Goal: Task Accomplishment & Management: Use online tool/utility

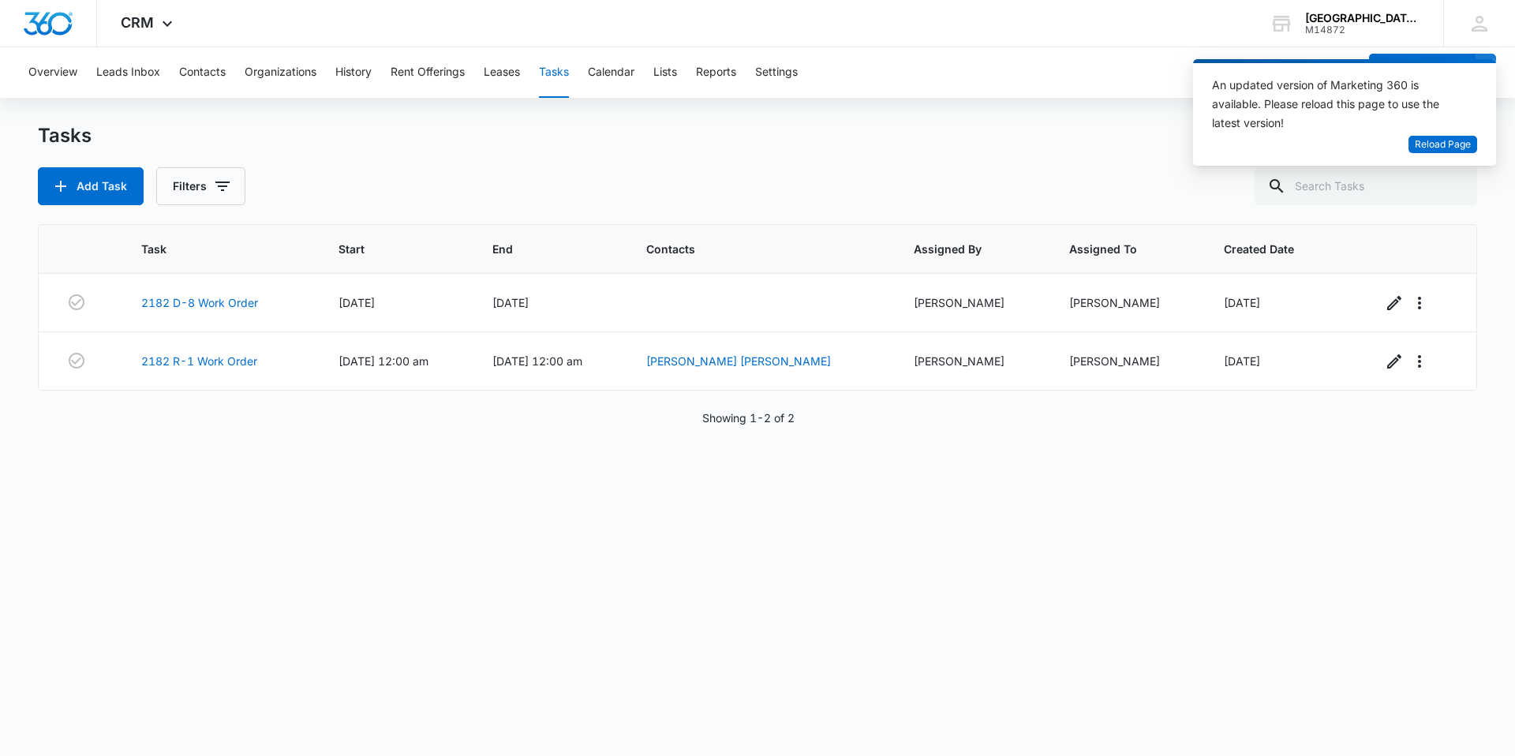
click at [569, 80] on button "Tasks" at bounding box center [554, 72] width 30 height 51
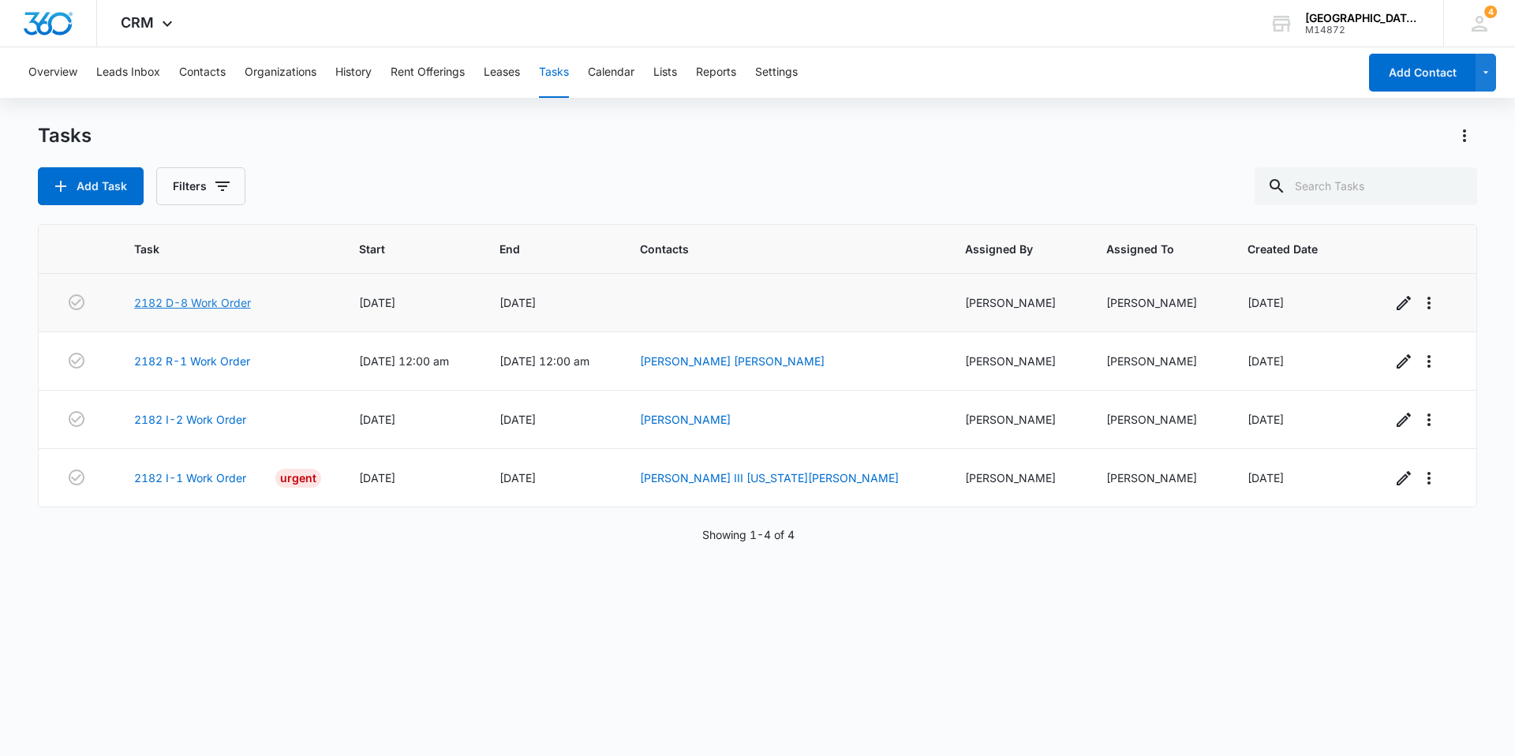
drag, startPoint x: 174, startPoint y: 302, endPoint x: 182, endPoint y: 309, distance: 9.5
click at [174, 302] on link "2182 D-8 Work Order" at bounding box center [192, 302] width 117 height 17
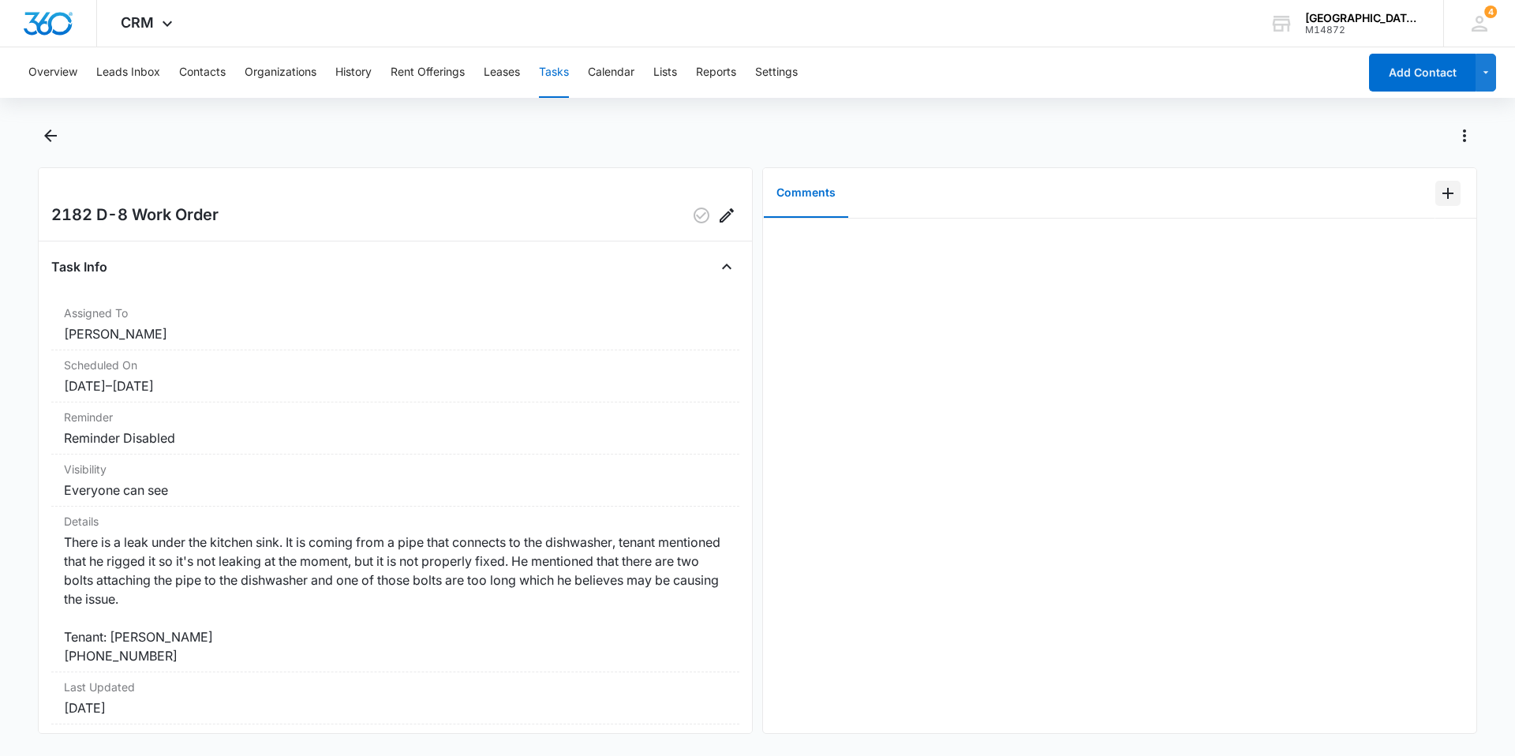
click at [1435, 182] on button "Add Comment" at bounding box center [1447, 193] width 25 height 25
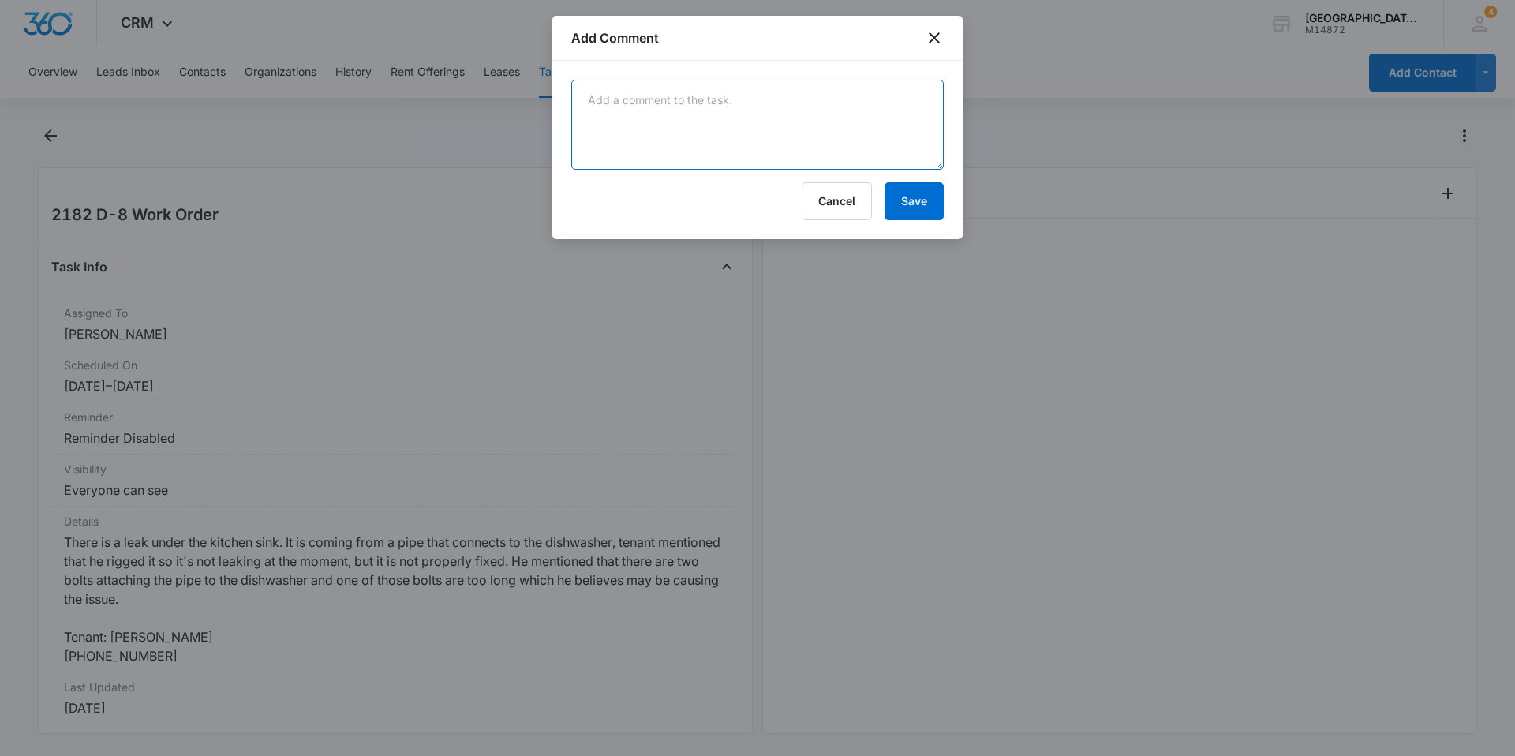
click at [738, 140] on textarea at bounding box center [757, 125] width 372 height 90
type textarea "replaced disposal bolt - checked for leaks"
click at [910, 202] on button "Save" at bounding box center [914, 201] width 59 height 38
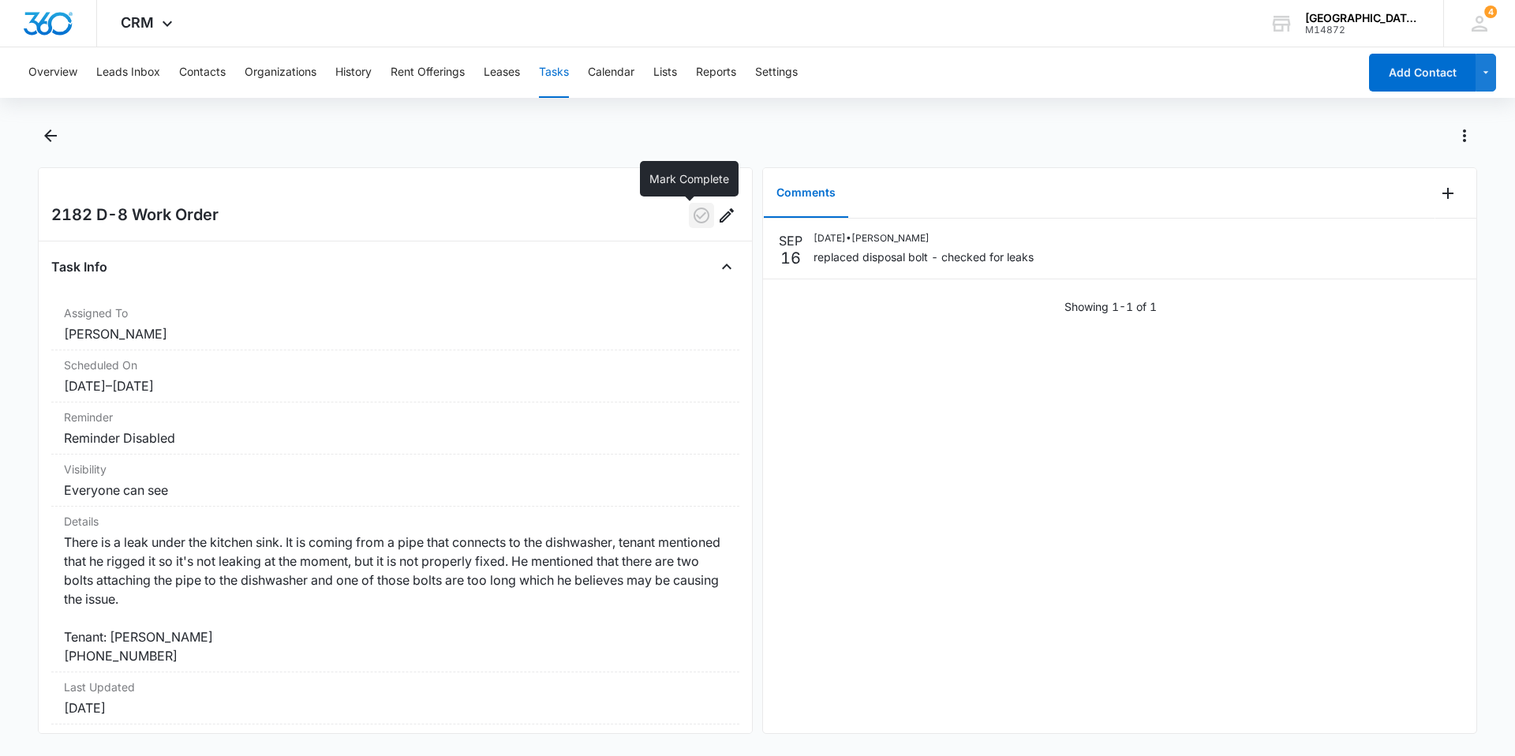
click at [694, 215] on icon "button" at bounding box center [701, 215] width 19 height 19
click at [48, 148] on button "Back" at bounding box center [50, 135] width 24 height 25
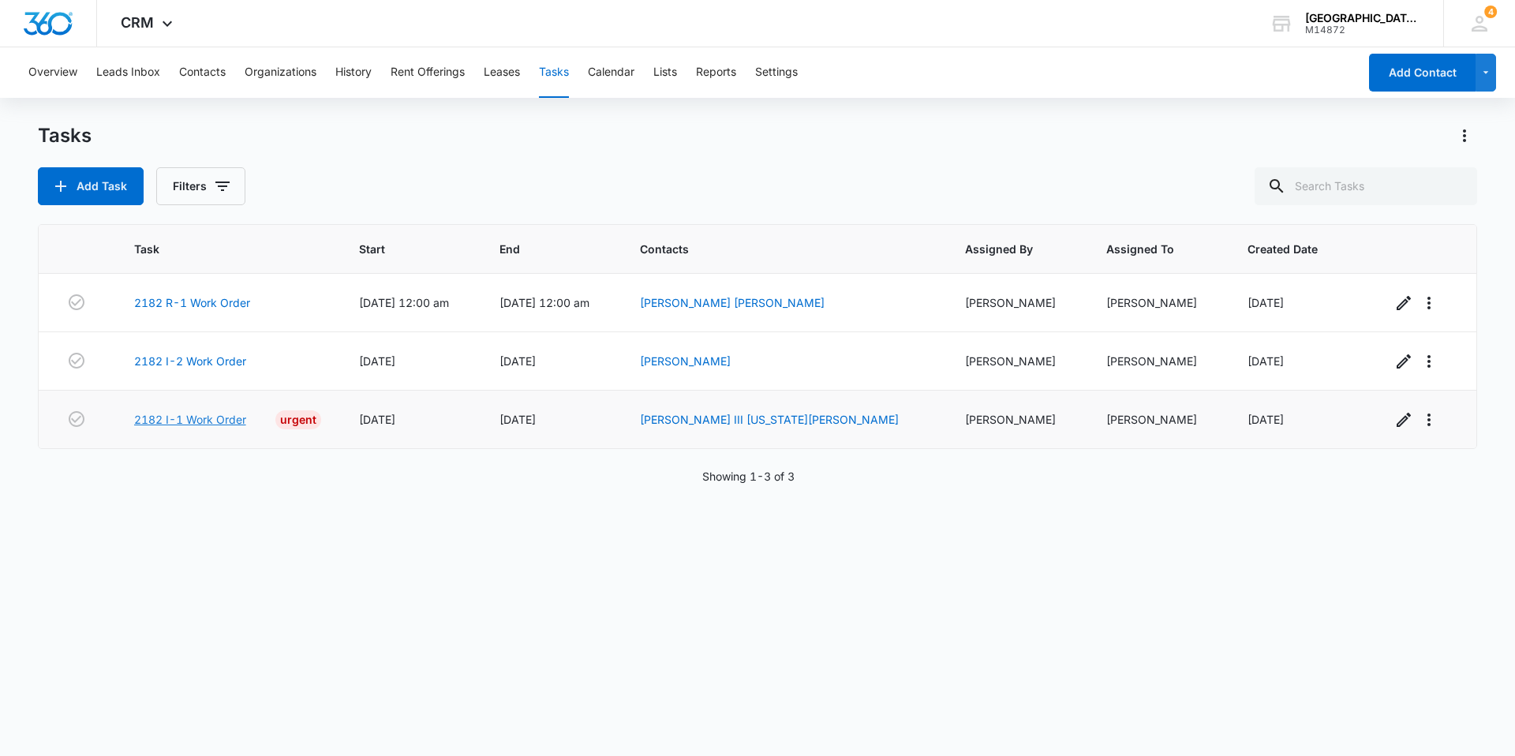
click at [205, 423] on link "2182 I-1 Work Order" at bounding box center [190, 419] width 112 height 17
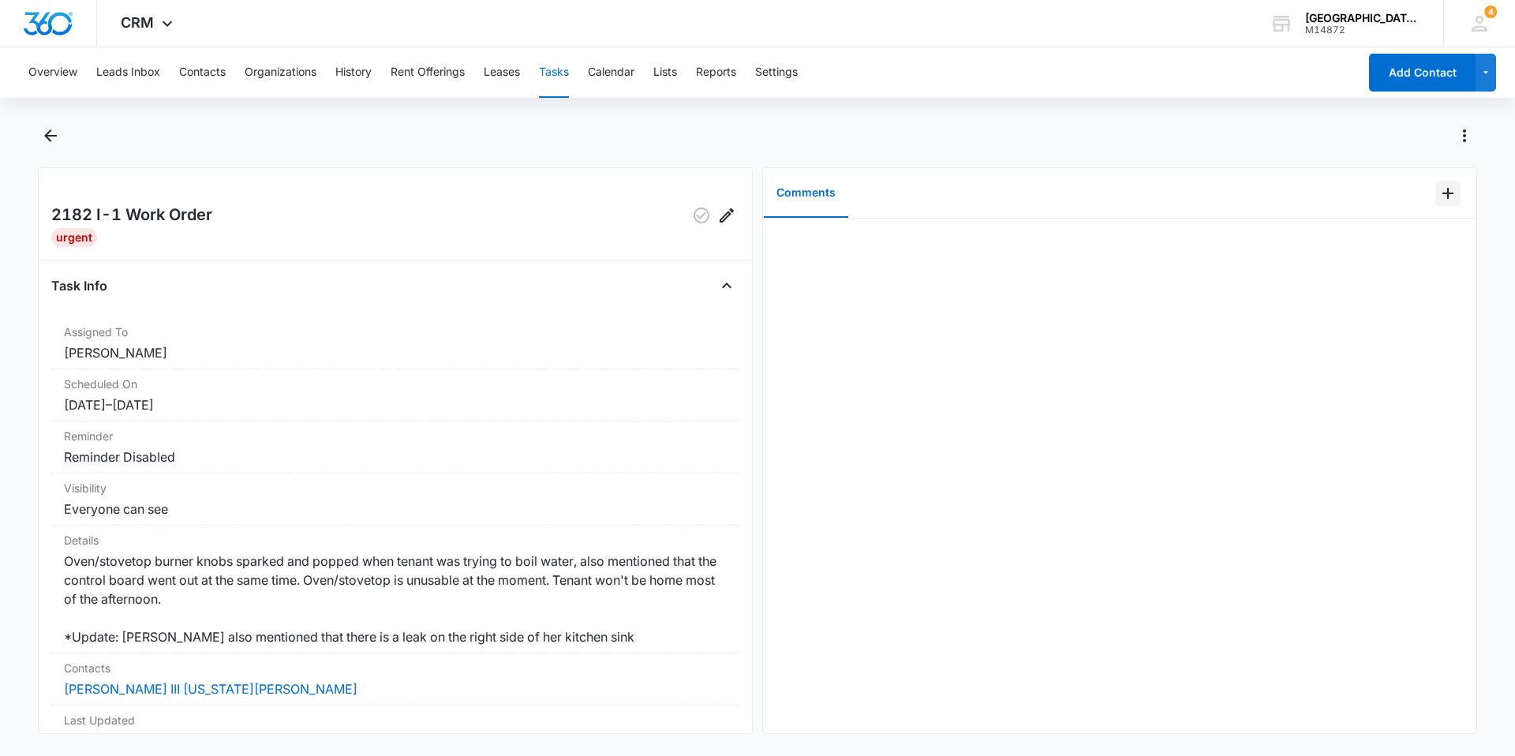
click at [1439, 189] on icon "Add Comment" at bounding box center [1448, 193] width 19 height 19
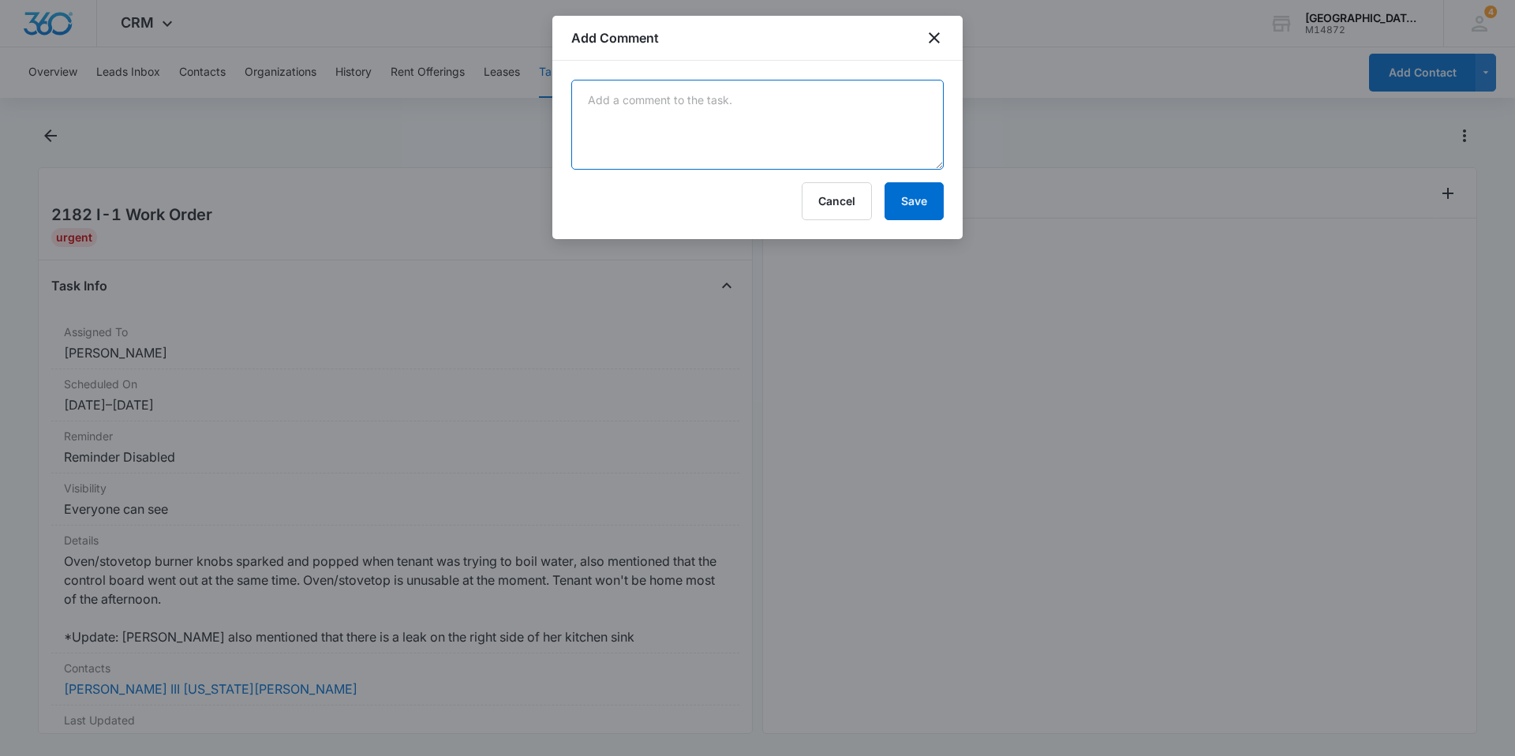
click at [737, 118] on textarea at bounding box center [757, 125] width 372 height 90
type textarea "l"
type textarea "r"
drag, startPoint x: 762, startPoint y: 103, endPoint x: 680, endPoint y: 99, distance: 82.1
click at [676, 103] on textarea "switch for range light indicator" at bounding box center [757, 125] width 372 height 90
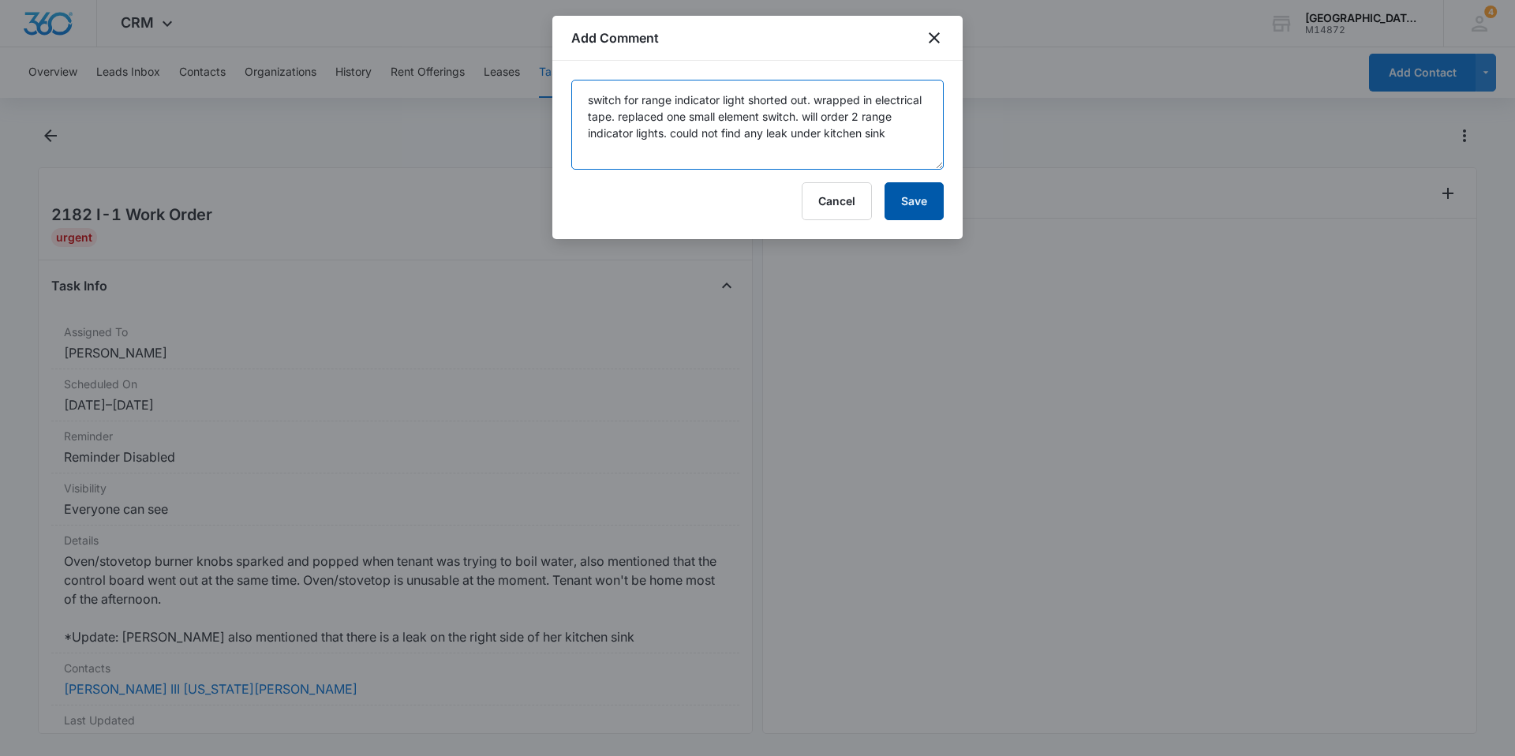
type textarea "switch for range indicator light shorted out. wrapped in electrical tape. repla…"
click at [908, 182] on button "Save" at bounding box center [914, 201] width 59 height 38
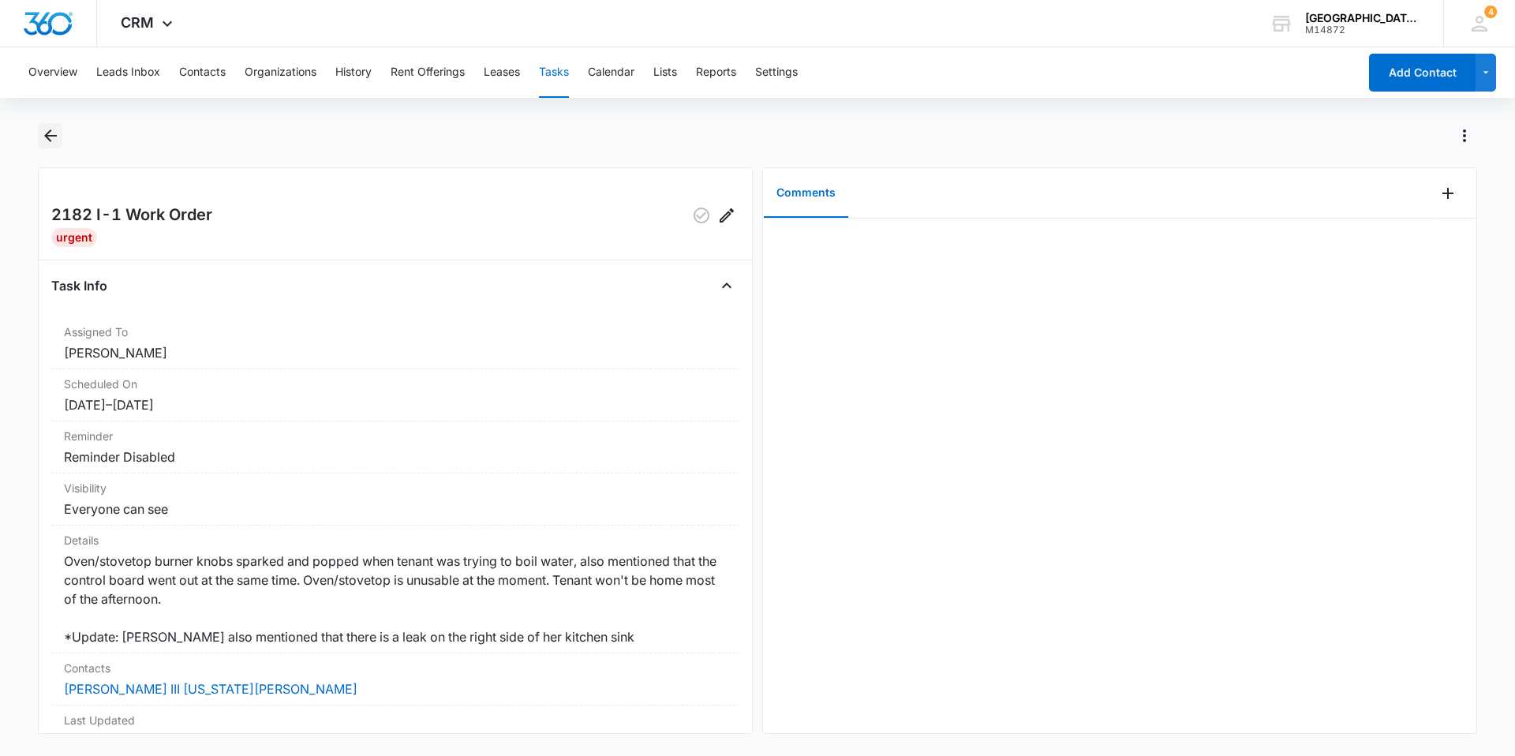
click at [51, 129] on icon "Back" at bounding box center [50, 135] width 19 height 19
